Goal: Navigation & Orientation: Find specific page/section

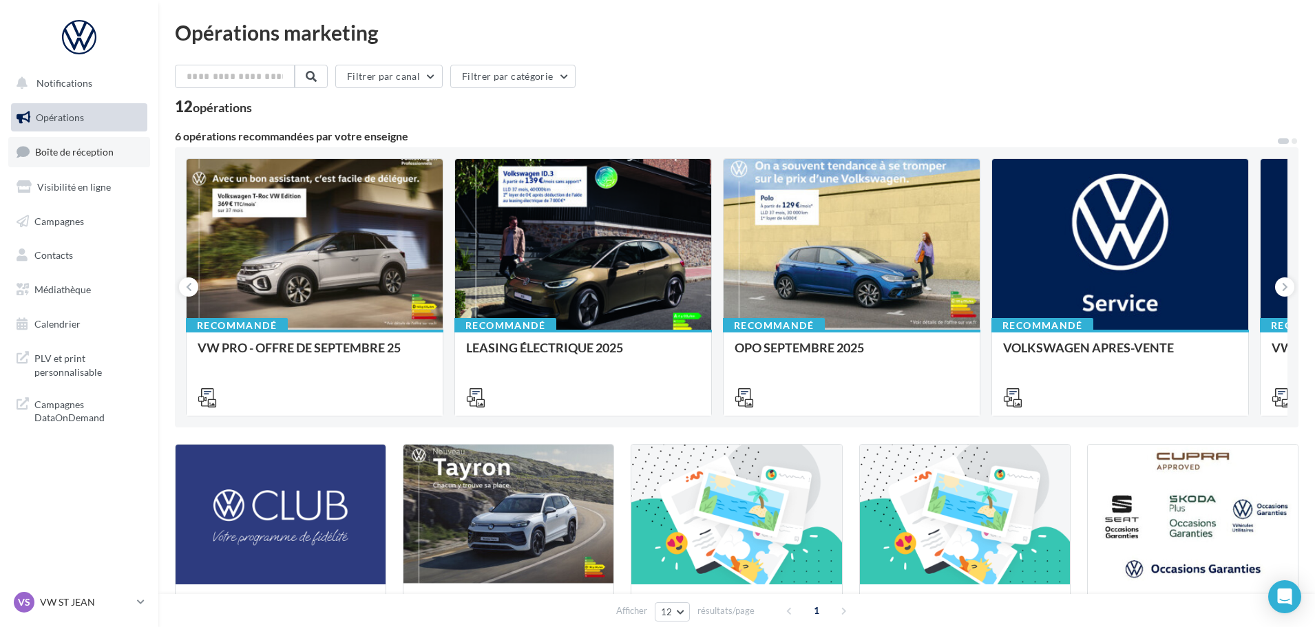
click at [57, 145] on link "Boîte de réception" at bounding box center [79, 152] width 142 height 30
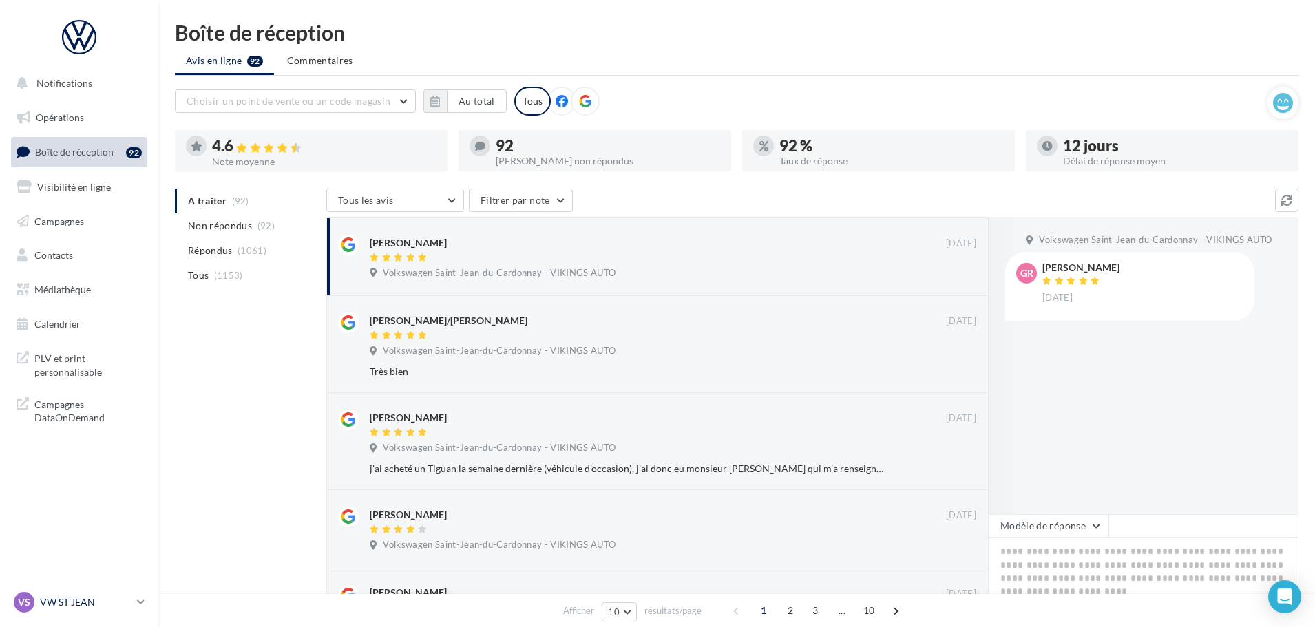
click at [82, 598] on p "VW ST JEAN" at bounding box center [86, 603] width 92 height 14
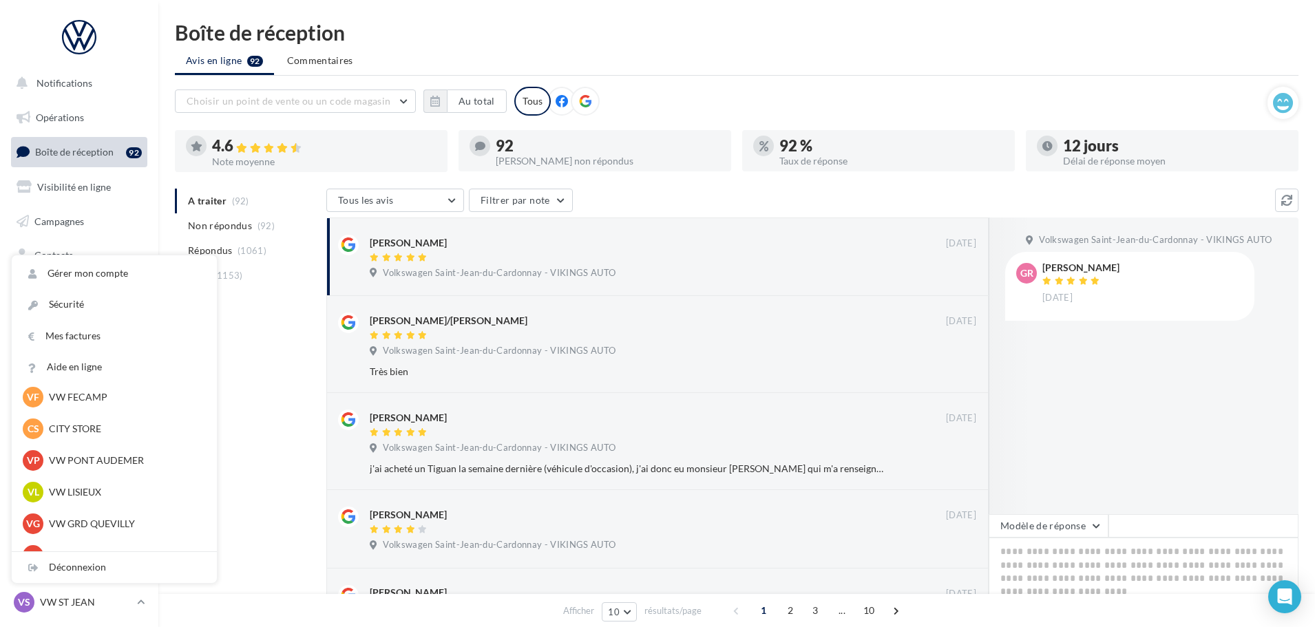
scroll to position [207, 0]
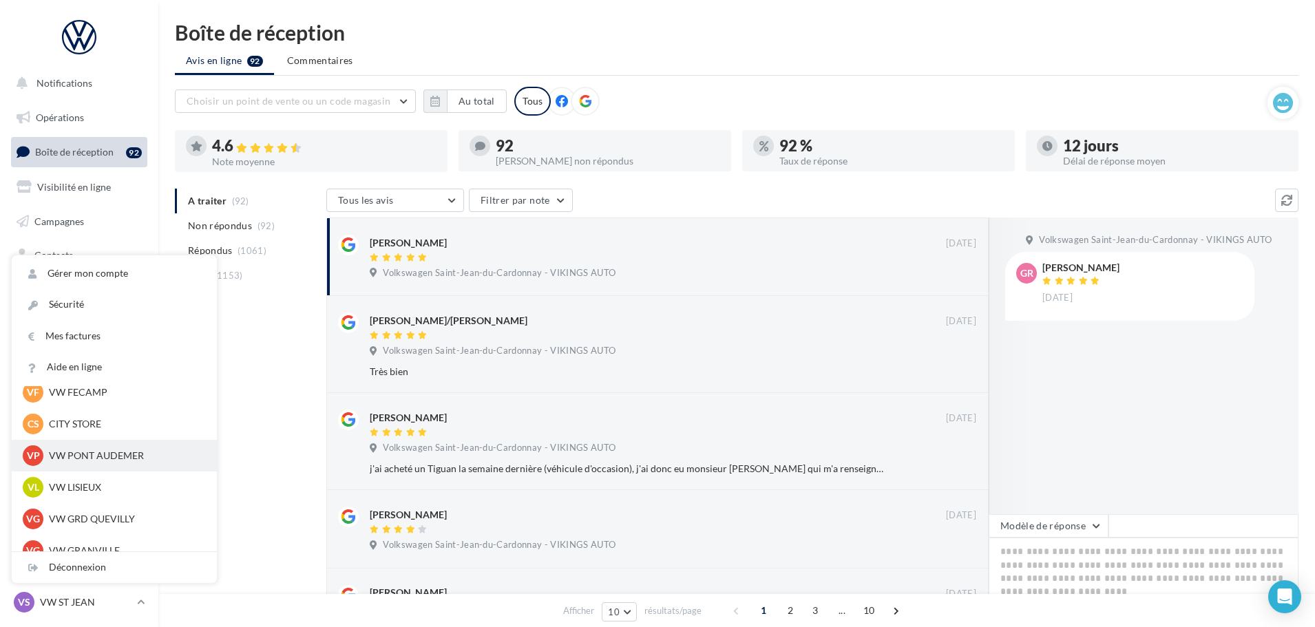
click at [101, 456] on p "VW PONT AUDEMER" at bounding box center [124, 456] width 151 height 14
